Goal: Task Accomplishment & Management: Use online tool/utility

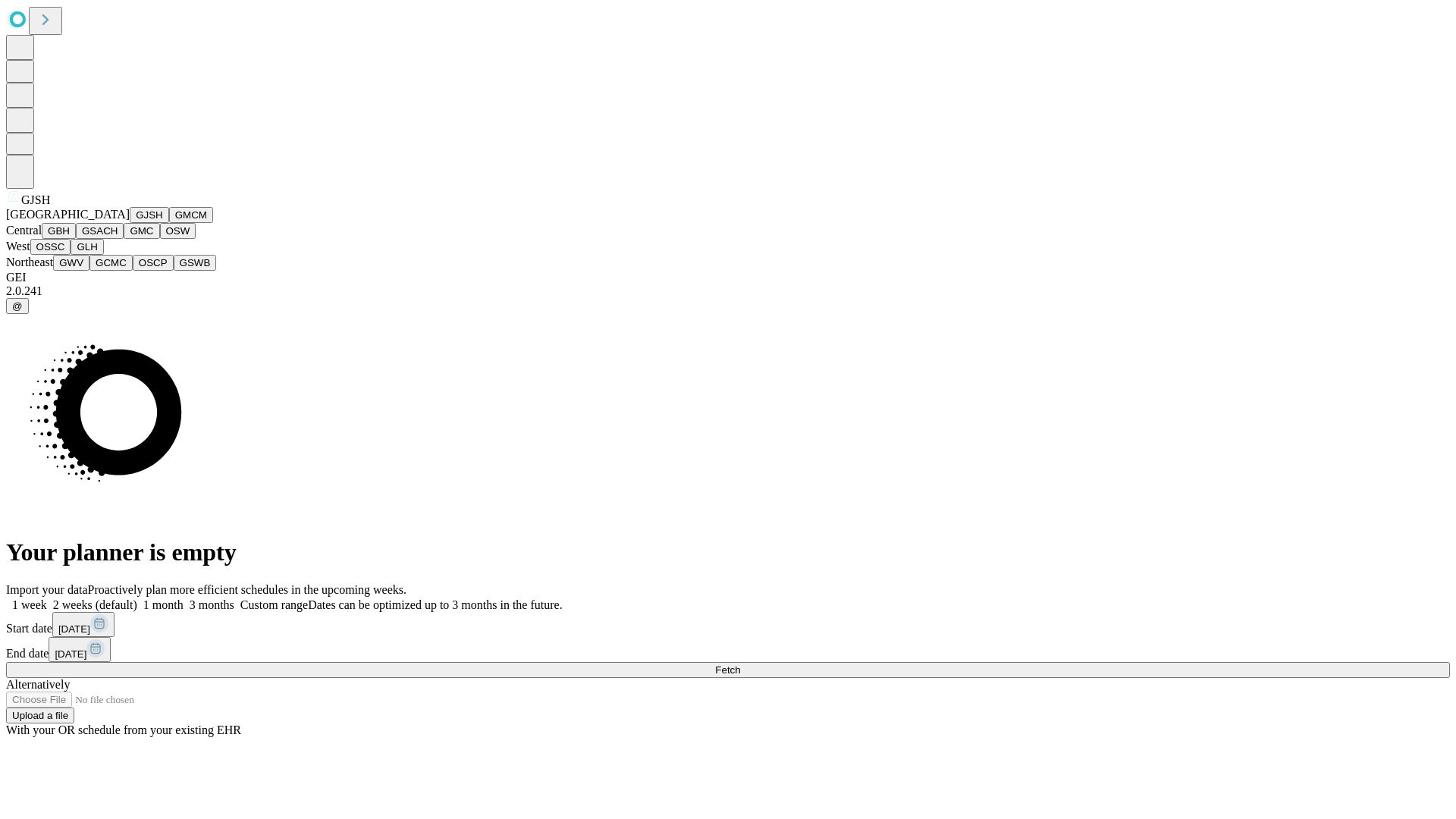
click at [130, 223] on button "GJSH" at bounding box center [149, 215] width 39 height 16
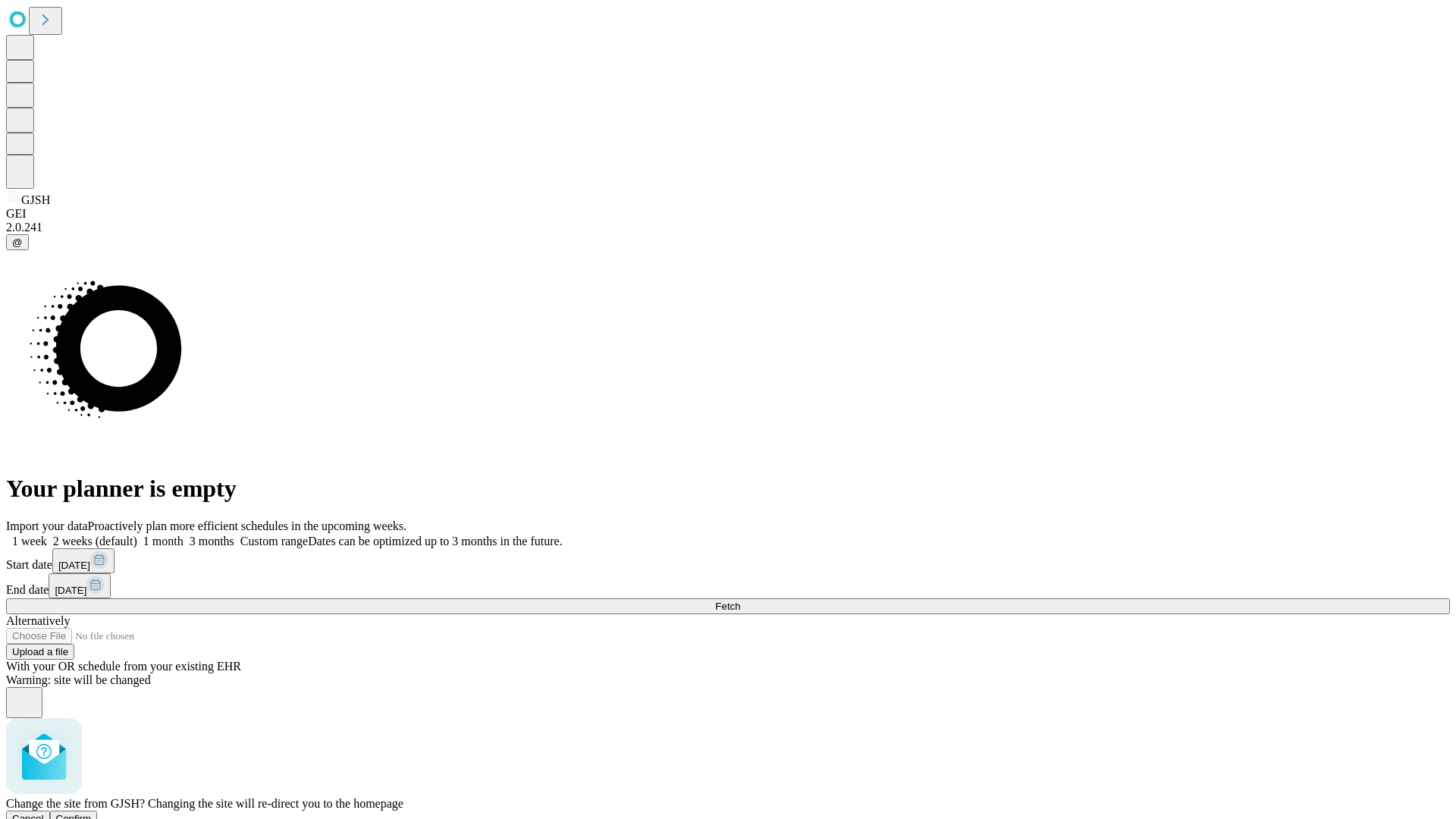
click at [92, 813] on span "Confirm" at bounding box center [74, 818] width 36 height 11
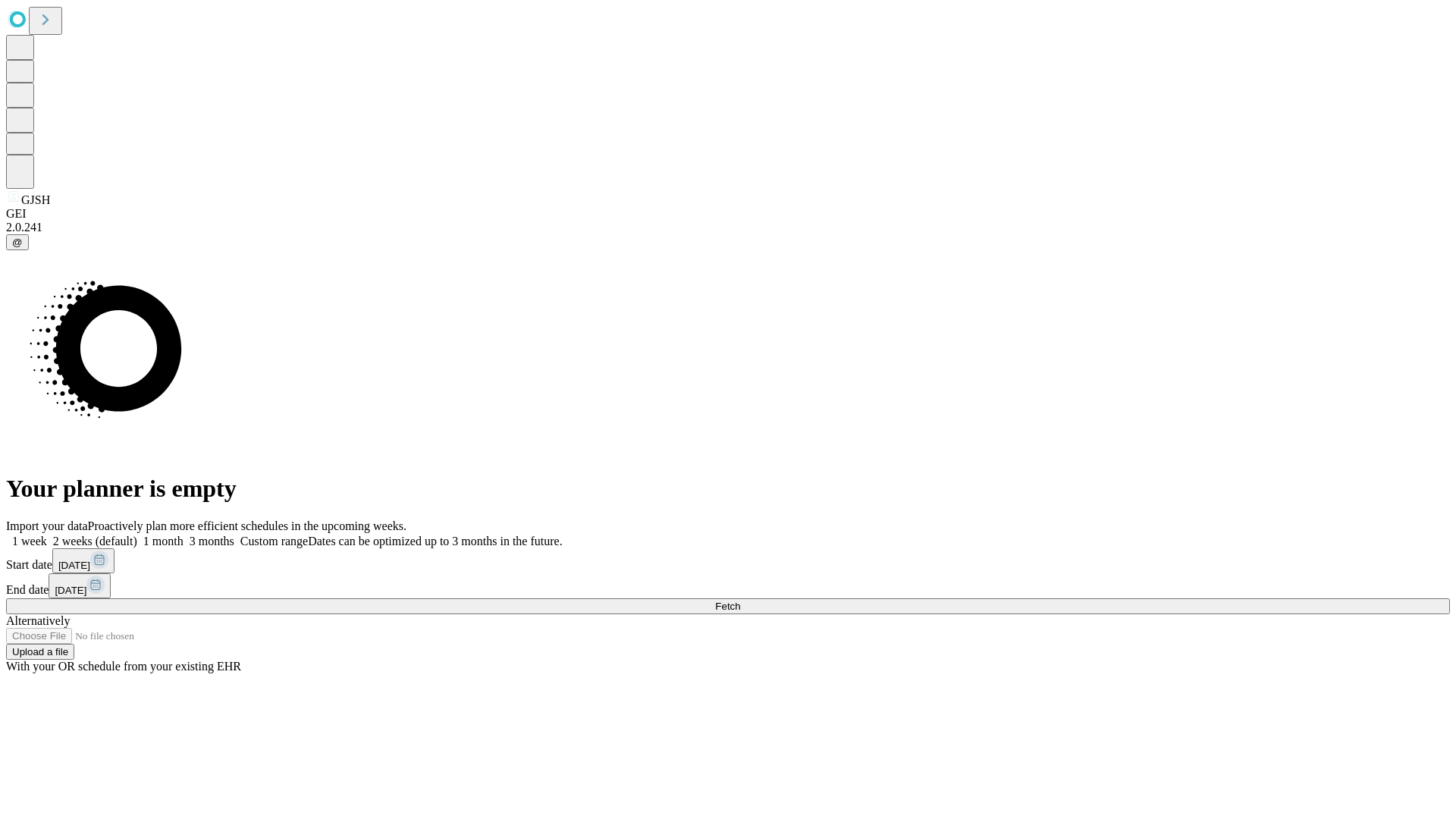
click at [47, 535] on label "1 week" at bounding box center [27, 541] width 41 height 13
click at [741, 601] on span "Fetch" at bounding box center [728, 606] width 25 height 11
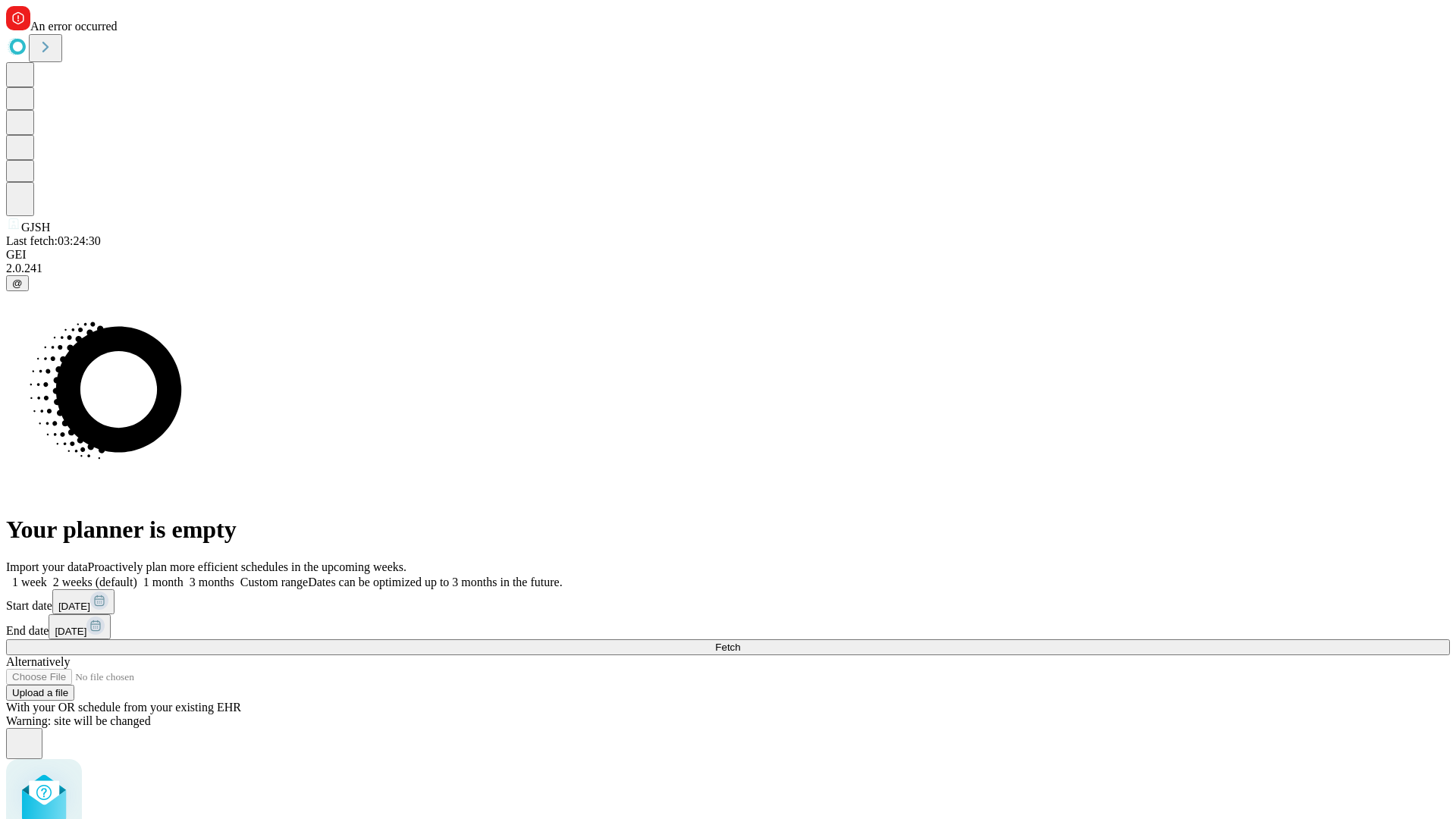
click at [47, 576] on label "1 week" at bounding box center [27, 582] width 41 height 13
click at [741, 642] on span "Fetch" at bounding box center [728, 647] width 25 height 11
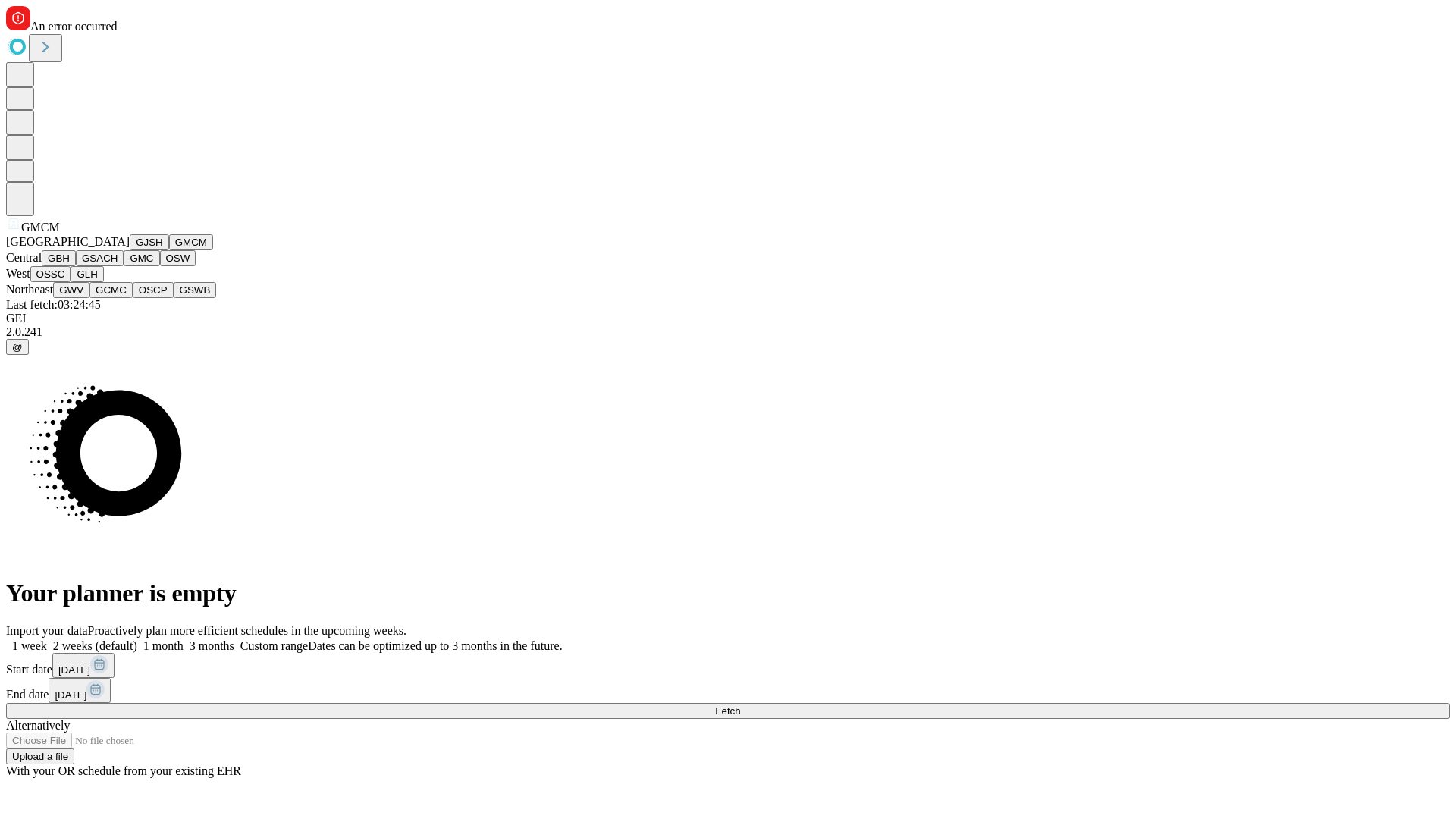
click at [76, 266] on button "GBH" at bounding box center [58, 258] width 34 height 16
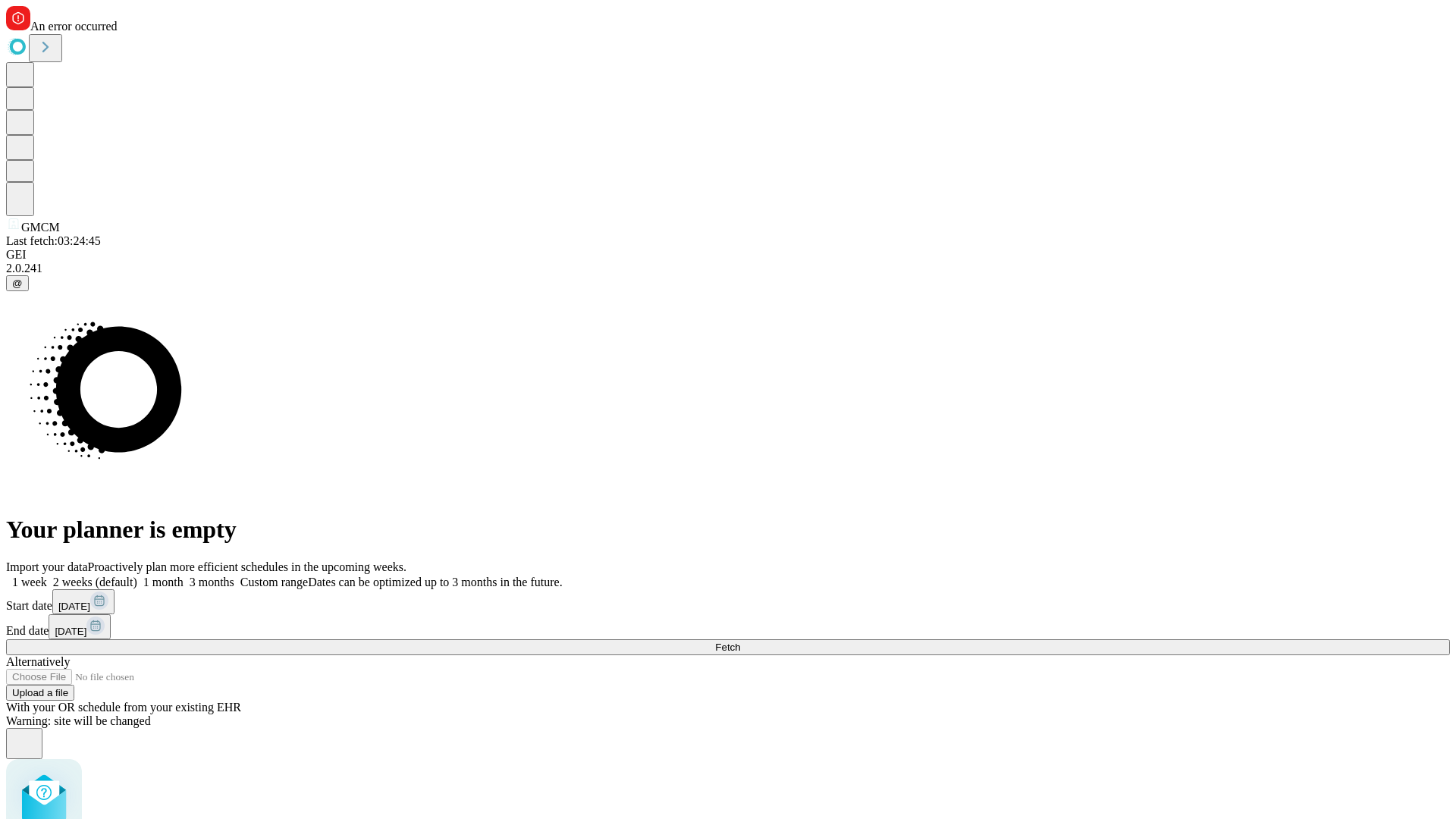
click at [47, 576] on label "1 week" at bounding box center [27, 582] width 41 height 13
click at [741, 642] on span "Fetch" at bounding box center [728, 647] width 25 height 11
click at [47, 576] on label "1 week" at bounding box center [27, 582] width 41 height 13
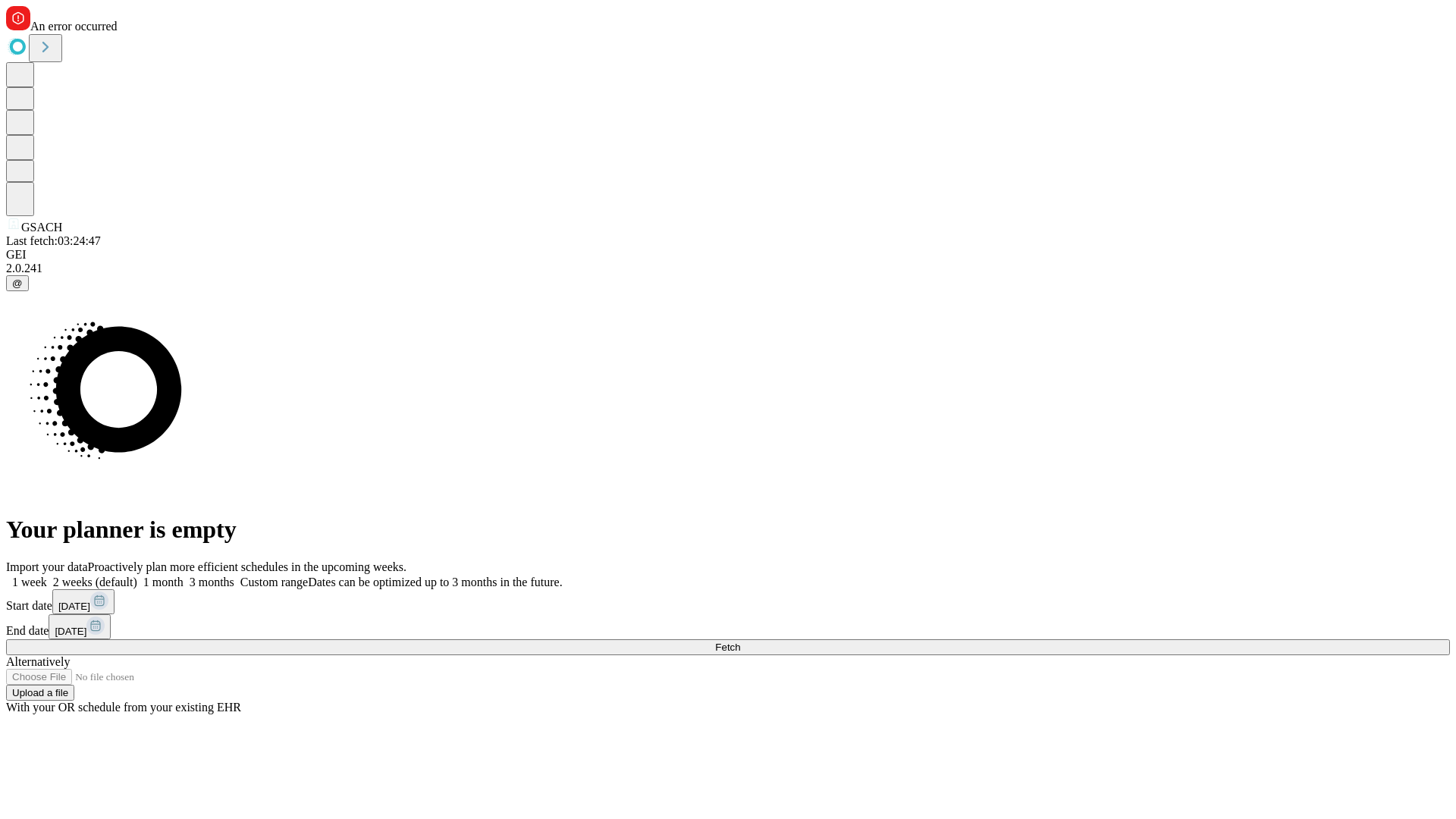
click at [741, 642] on span "Fetch" at bounding box center [728, 647] width 25 height 11
click at [47, 576] on label "1 week" at bounding box center [27, 582] width 41 height 13
click at [741, 642] on span "Fetch" at bounding box center [728, 647] width 25 height 11
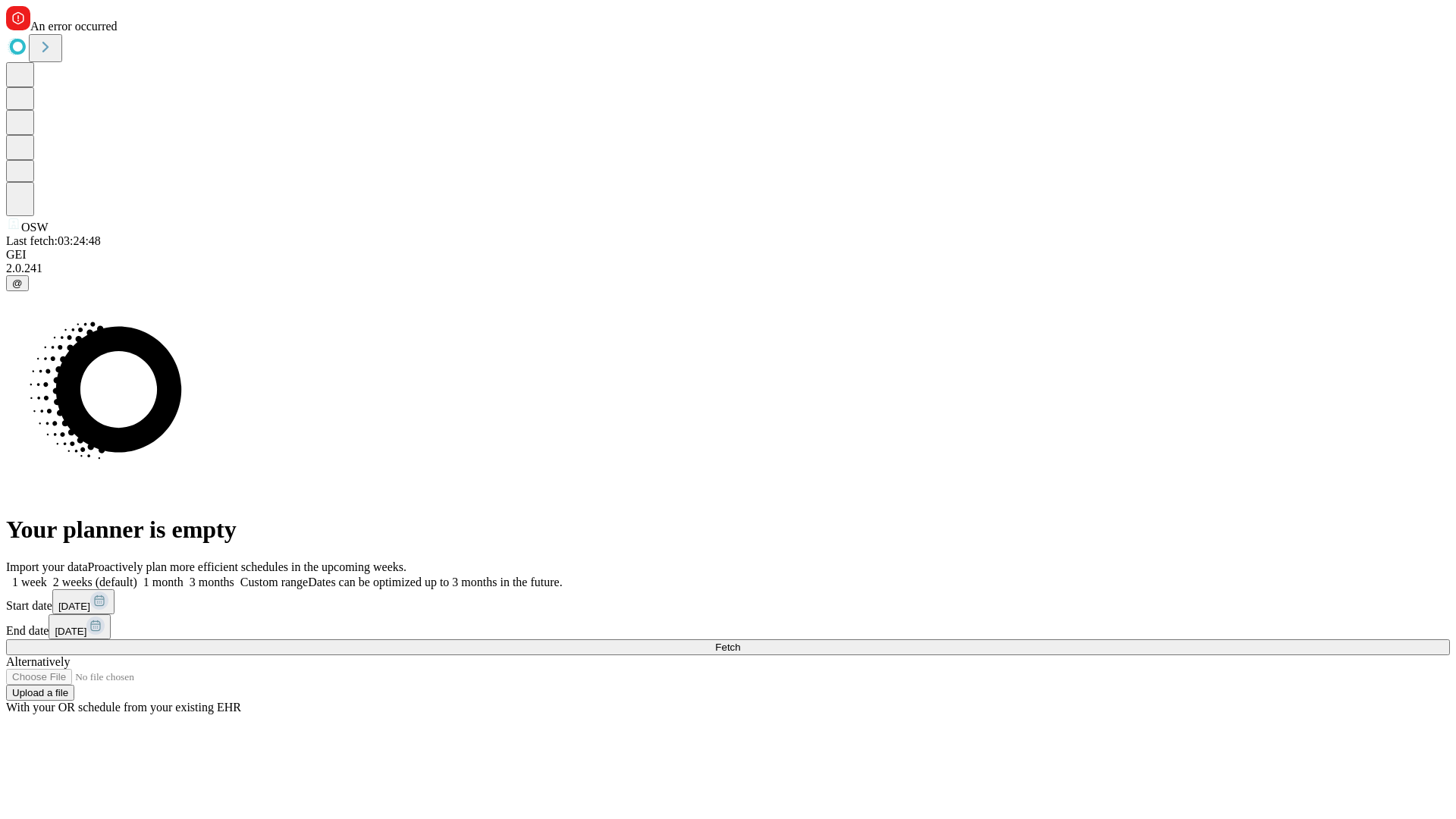
click at [47, 576] on label "1 week" at bounding box center [27, 582] width 41 height 13
click at [741, 642] on span "Fetch" at bounding box center [728, 647] width 25 height 11
click at [47, 576] on label "1 week" at bounding box center [27, 582] width 41 height 13
click at [741, 642] on span "Fetch" at bounding box center [728, 647] width 25 height 11
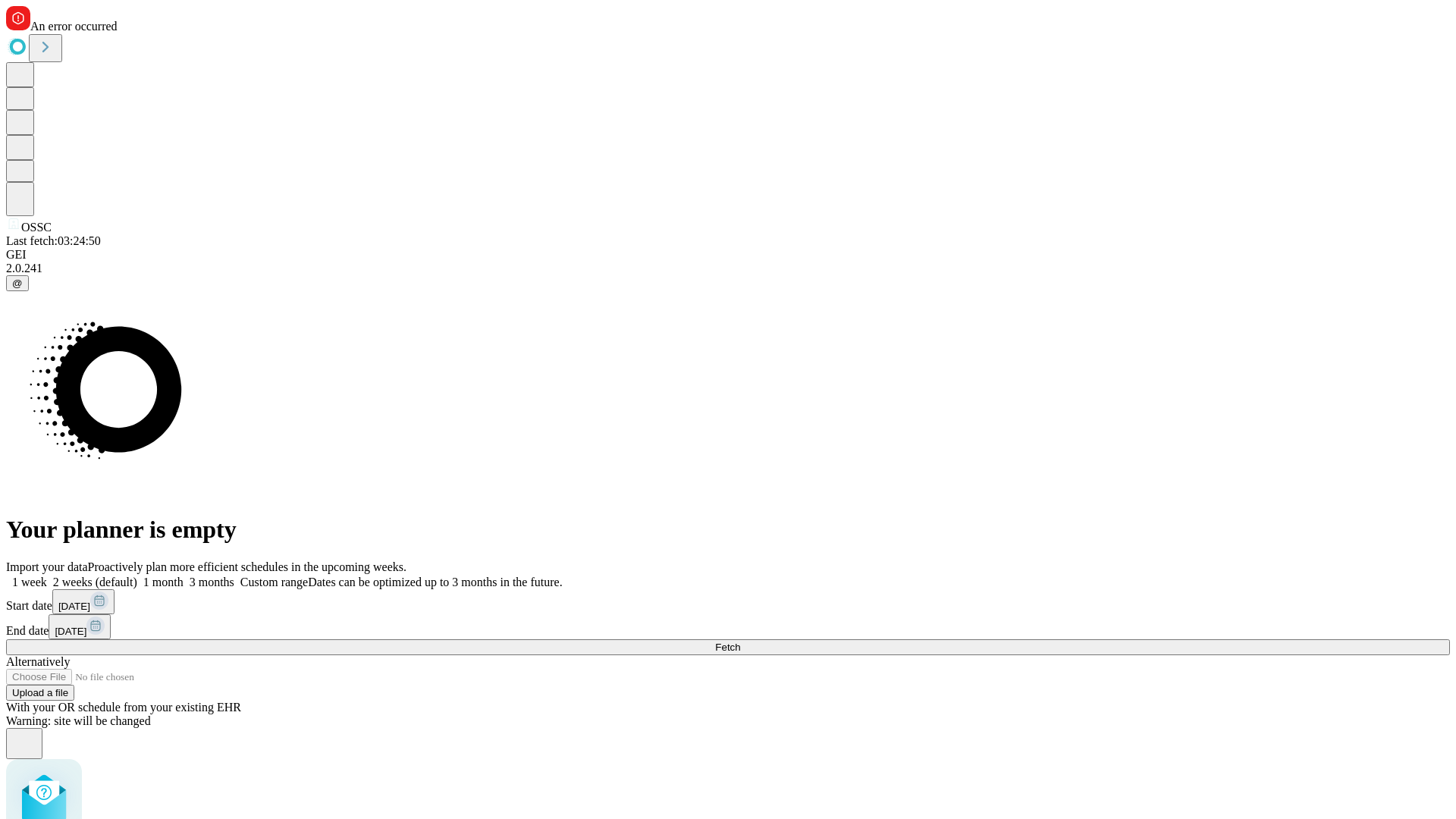
click at [47, 576] on label "1 week" at bounding box center [27, 582] width 41 height 13
click at [741, 642] on span "Fetch" at bounding box center [728, 647] width 25 height 11
click at [47, 576] on label "1 week" at bounding box center [27, 582] width 41 height 13
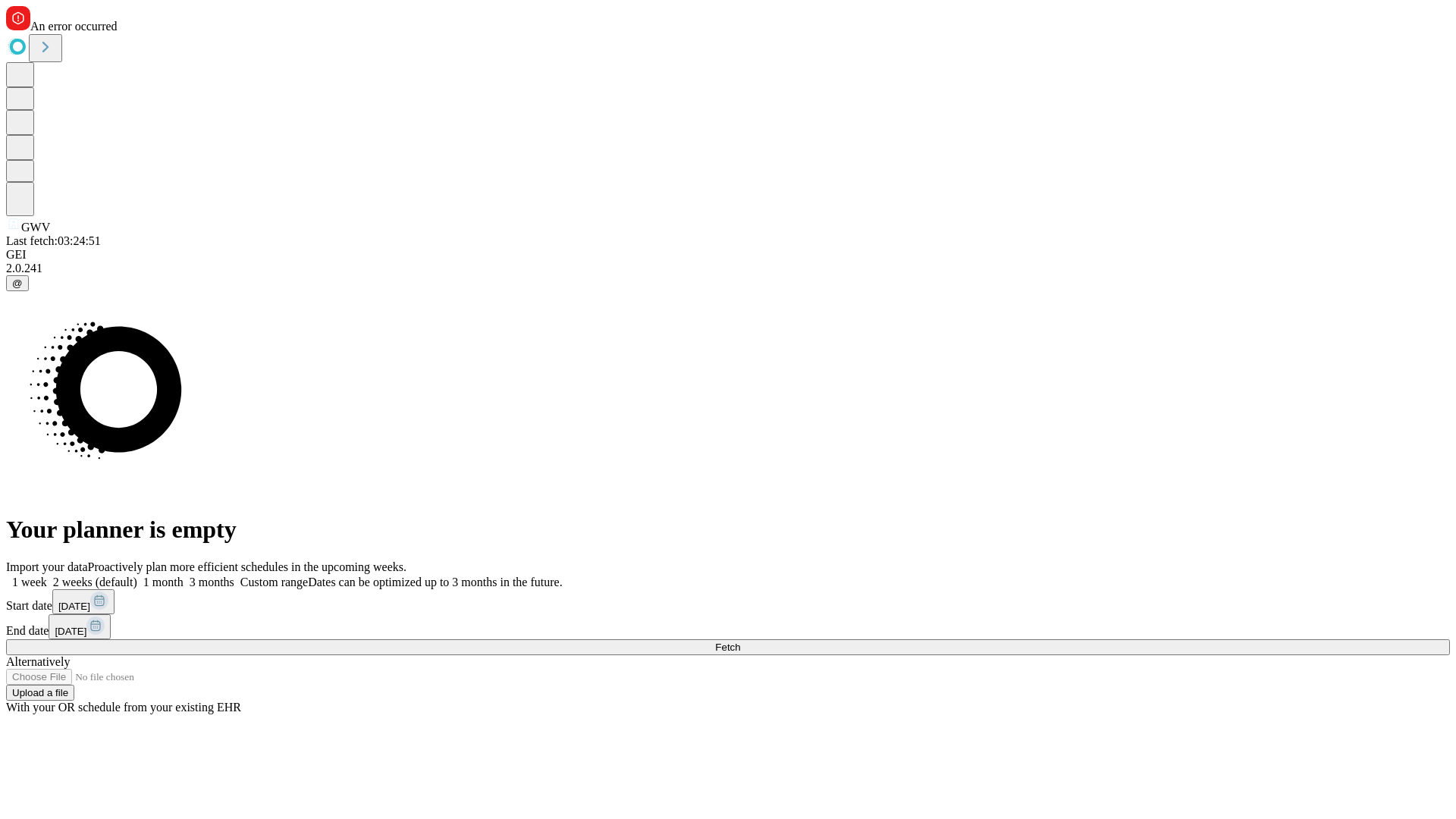
click at [741, 642] on span "Fetch" at bounding box center [728, 647] width 25 height 11
click at [47, 576] on label "1 week" at bounding box center [27, 582] width 41 height 13
click at [741, 642] on span "Fetch" at bounding box center [728, 647] width 25 height 11
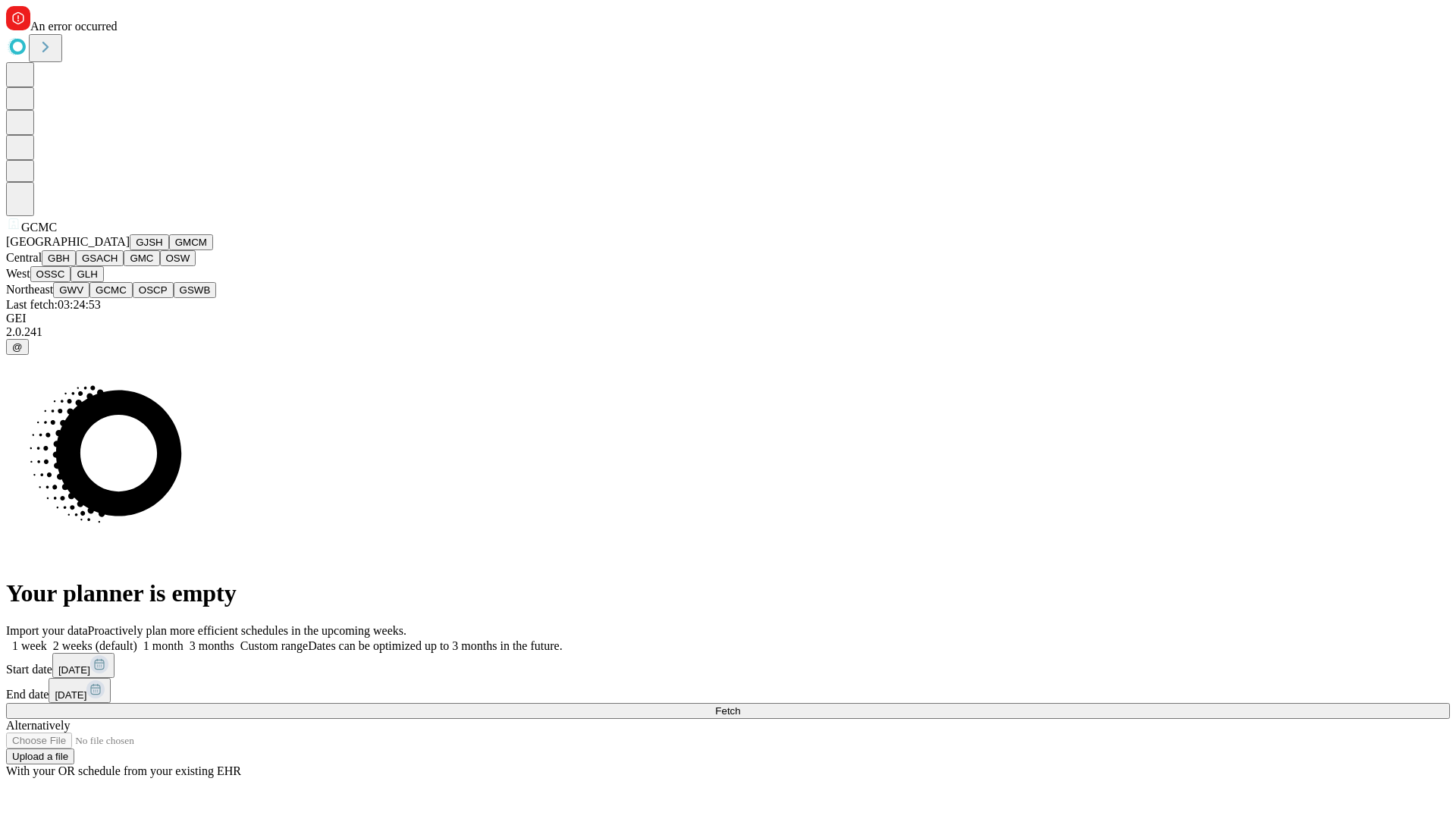
click at [133, 298] on button "OSCP" at bounding box center [153, 290] width 41 height 16
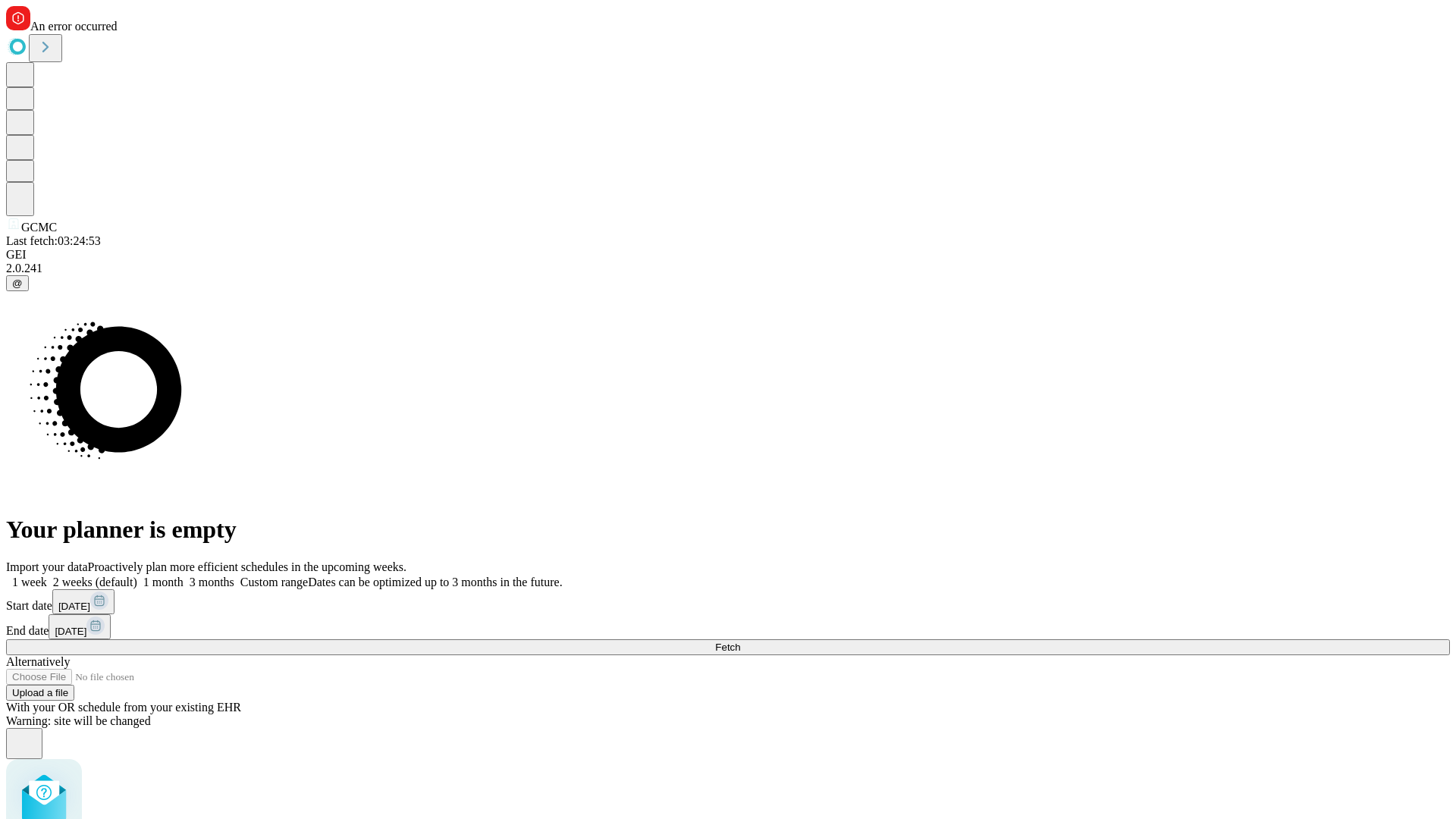
click at [47, 576] on label "1 week" at bounding box center [27, 582] width 41 height 13
click at [741, 642] on span "Fetch" at bounding box center [728, 647] width 25 height 11
click at [47, 576] on label "1 week" at bounding box center [27, 582] width 41 height 13
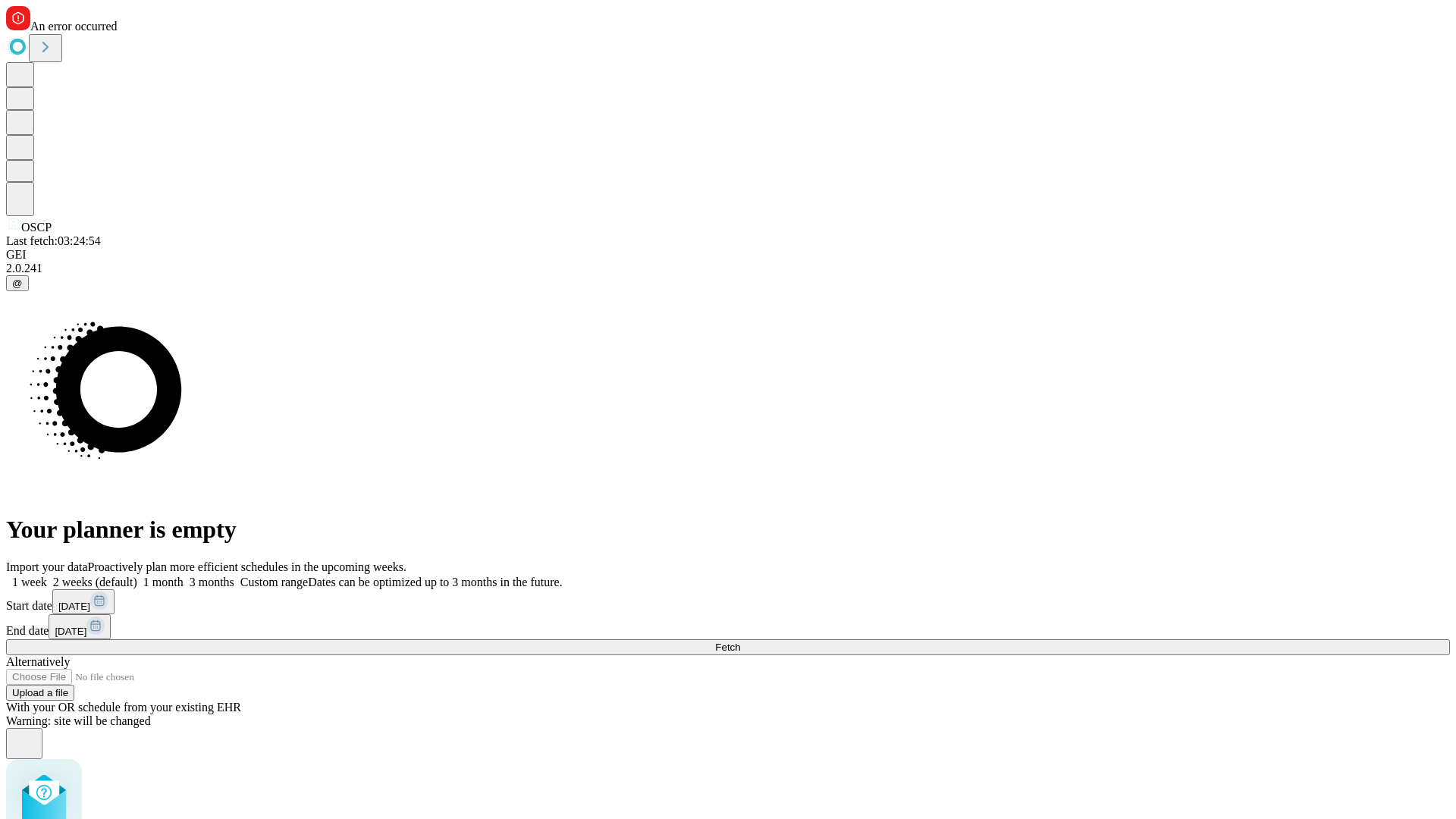
click at [741, 642] on span "Fetch" at bounding box center [728, 647] width 25 height 11
